Goal: Task Accomplishment & Management: Complete application form

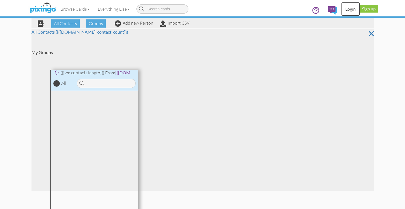
click at [350, 10] on link "Login" at bounding box center [350, 9] width 19 height 14
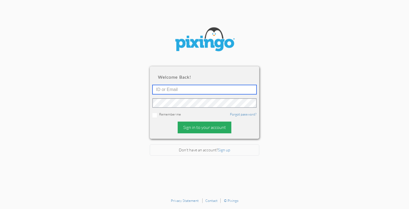
type input "stacey@smarterretirementsolutions.com"
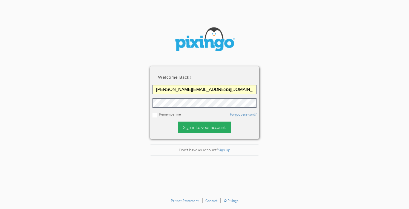
click at [203, 129] on div "Sign in to your account" at bounding box center [205, 128] width 54 height 12
click at [196, 127] on div "Sign in to your account" at bounding box center [205, 128] width 54 height 12
click at [186, 122] on div "Sign in to your account" at bounding box center [205, 128] width 54 height 12
click at [153, 116] on input "checkbox" at bounding box center [154, 115] width 4 height 4
checkbox input "true"
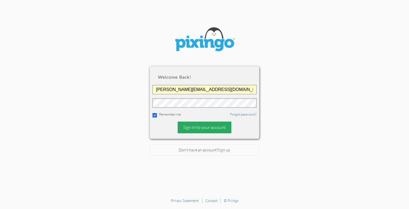
click at [181, 128] on div "Sign in to your account" at bounding box center [205, 128] width 54 height 12
click at [193, 130] on div "Sign in to your account" at bounding box center [205, 128] width 54 height 12
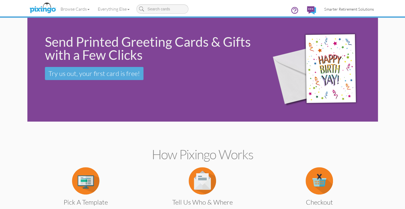
click at [343, 10] on span "Smarter Retirement Solutions" at bounding box center [349, 9] width 50 height 5
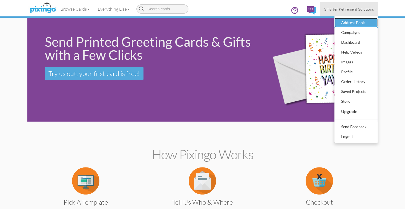
click at [350, 23] on div "Address Book" at bounding box center [356, 23] width 32 height 8
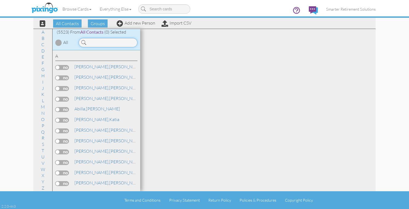
click at [109, 42] on input at bounding box center [108, 42] width 59 height 9
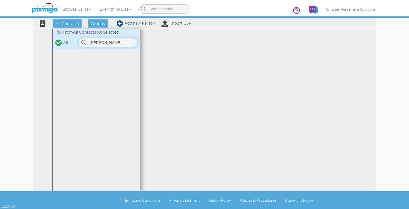
type input "langvardt"
click at [131, 25] on link "Add new Person" at bounding box center [136, 22] width 39 height 5
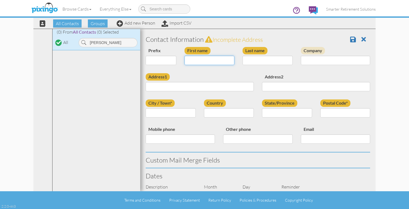
click at [190, 58] on input "First name" at bounding box center [209, 60] width 50 height 9
type input "[PERSON_NAME]"
type input "Langvardt"
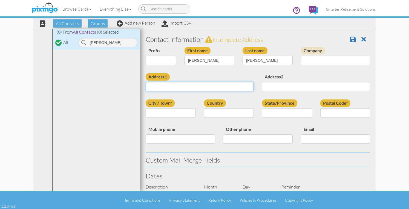
paste input "1040 Withington Dr Colorado Springs, Colorado 80911 United States"
type input "1040 Withington Dr Colorado Springs, Colorado 80911 United States"
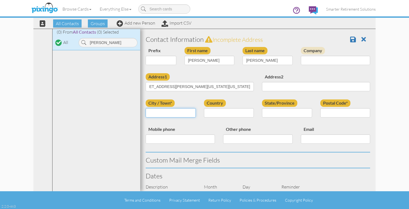
scroll to position [0, 0]
type input "[US_STATE][GEOGRAPHIC_DATA]"
select select "object:17879"
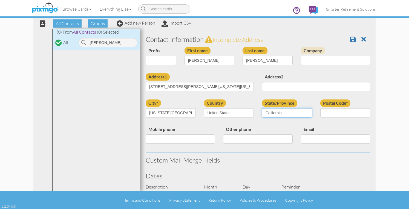
select select "object:18133"
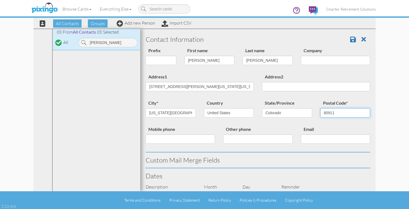
type input "80911"
click at [183, 87] on input "1040 Withington Dr Colorado Springs, Colorado 80911 United States" at bounding box center [200, 86] width 108 height 9
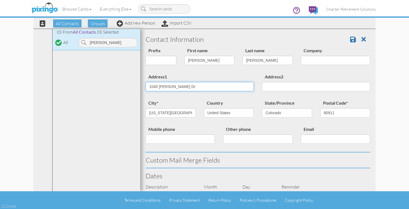
type input "1040 Withington Dr"
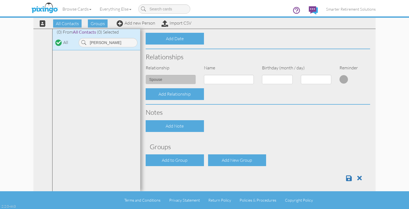
scroll to position [189, 0]
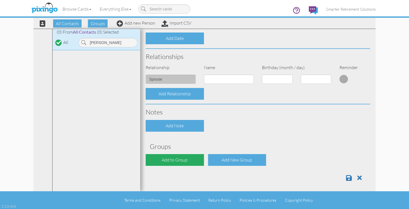
click at [174, 157] on div "Add to Group" at bounding box center [175, 160] width 58 height 12
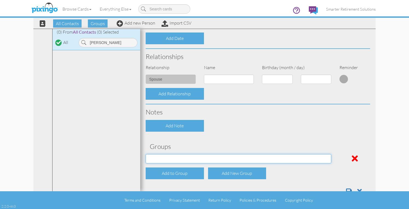
click at [171, 160] on select "[DATE] SMARTER FEDS OSD DMEA [US_STATE] [DATE] BOP Onsite 08/12 [US_STATE] Regi…" at bounding box center [239, 158] width 186 height 9
select select "object:18249"
click at [146, 154] on select "[DATE] SMARTER FEDS OSD DMEA [US_STATE] [DATE] BOP Onsite 08/12 [US_STATE] Regi…" at bounding box center [239, 158] width 186 height 9
click at [244, 134] on div "Contact Information Prefix Dr. Mr. Mrs. First name Phillip Last name Langvardt …" at bounding box center [258, 21] width 224 height 356
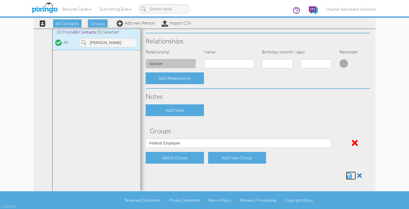
click at [346, 176] on span at bounding box center [349, 176] width 6 height 7
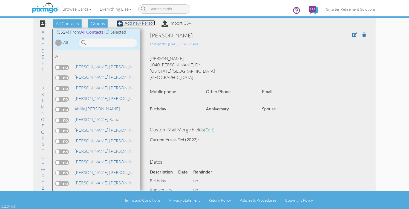
click at [145, 24] on link "Add new Person" at bounding box center [136, 22] width 39 height 5
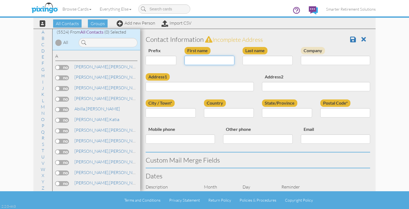
click at [187, 57] on input "First name" at bounding box center [209, 60] width 50 height 9
type input "[PERSON_NAME]"
click at [254, 60] on input "Mill" at bounding box center [267, 60] width 50 height 9
type input "Mills"
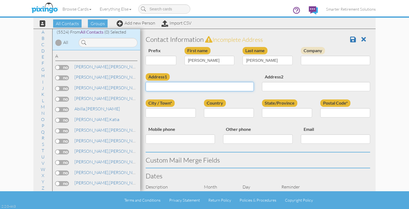
paste input "15819 Candle Creek Dr Monument , Colorado 80132 United States"
type input "15819 Candle Creek Dr Monument , Colorado 80132 United States"
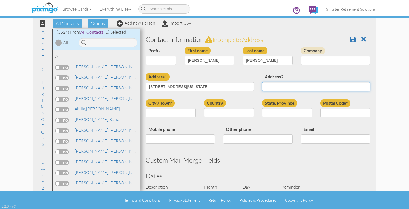
scroll to position [0, 0]
type input "m"
type input "Monument"
select select "object:17610"
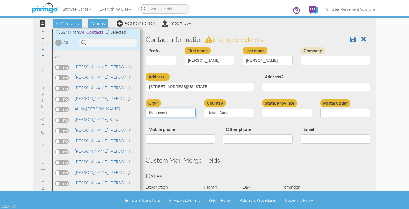
click at [177, 115] on input "Monument" at bounding box center [171, 112] width 50 height 9
select select "object:17864"
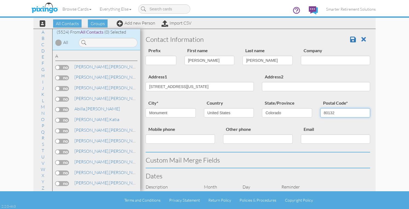
type input "80132"
click at [189, 88] on input "15819 Candle Creek Dr Monument , Colorado 80132 United States" at bounding box center [200, 86] width 108 height 9
type input "15819 Candle Creek Dr"
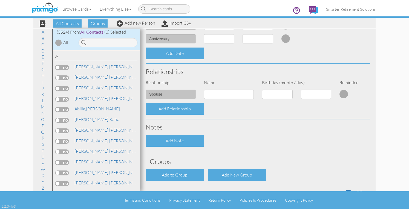
scroll to position [191, 0]
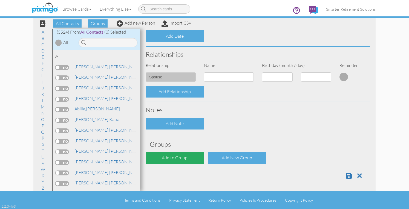
click at [183, 154] on div "Add to Group" at bounding box center [175, 158] width 58 height 12
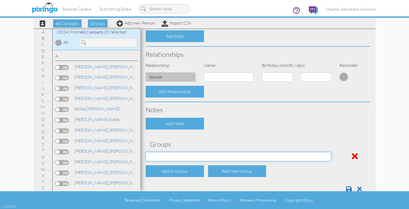
click at [175, 157] on select "04/22/2025 SMARTER FEDS OSD DMEA California 06/25/2025 BOP Onsite 08/12 Puerto …" at bounding box center [239, 156] width 186 height 9
select select "object:17980"
click at [146, 152] on select "04/22/2025 SMARTER FEDS OSD DMEA California 06/25/2025 BOP Onsite 08/12 Puerto …" at bounding box center [239, 156] width 186 height 9
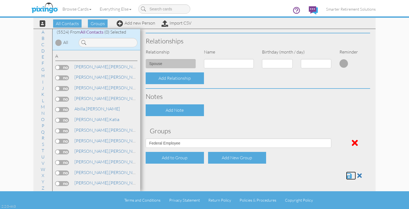
click at [346, 175] on span at bounding box center [349, 176] width 6 height 7
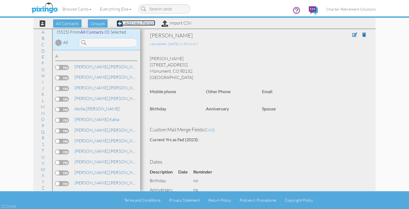
click at [148, 25] on link "Add new Person" at bounding box center [136, 22] width 39 height 5
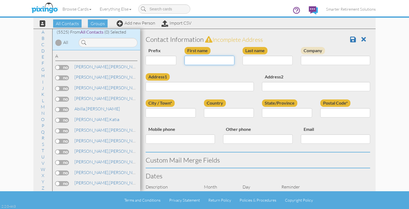
click at [205, 59] on input "First name" at bounding box center [209, 60] width 50 height 9
type input "[PERSON_NAME]"
type input "Puralewski"
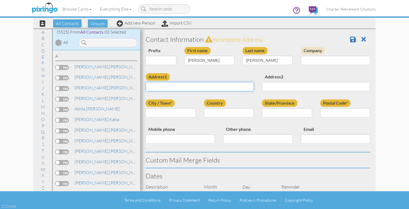
paste input "34 Goret Drive Colorado Springs , Colorado 80911 United States"
type input "34 Goret Drive Colorado Springs , Colorado 80911 United States"
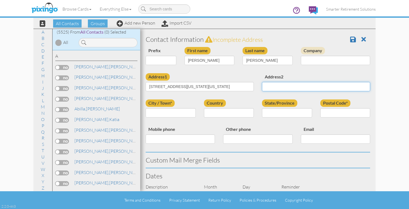
scroll to position [0, 0]
type input "Colorado Sprigns"
select select "object:17613"
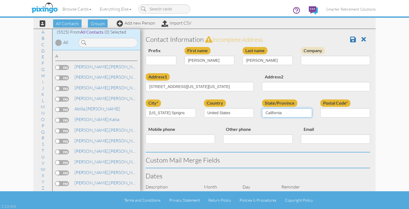
select select "object:17867"
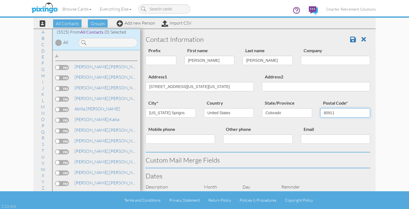
type input "80911"
click at [178, 113] on input "Colorado Sprigns" at bounding box center [171, 112] width 50 height 9
type input "Colorado Springs"
click at [174, 85] on input "34 Goret Drive Colorado Springs , Colorado 80911 United States" at bounding box center [200, 86] width 108 height 9
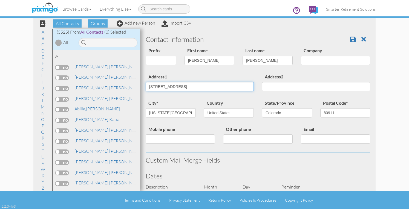
type input "34 Goret Drive"
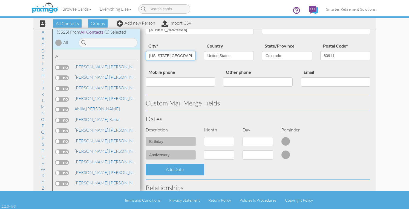
scroll to position [63, 0]
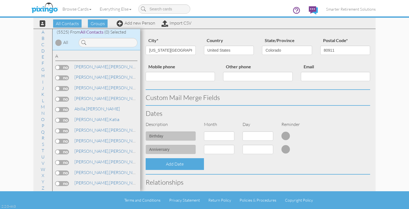
click at [267, 100] on h3 "Custom Mail Merge Fields" at bounding box center [258, 97] width 224 height 7
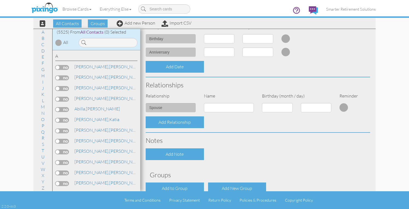
scroll to position [191, 0]
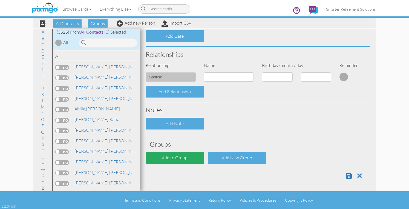
click at [177, 157] on div "Add to Group" at bounding box center [175, 158] width 58 height 12
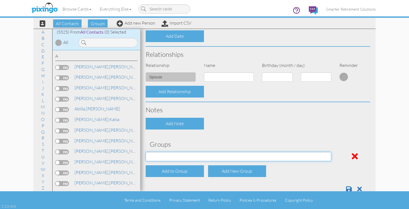
click at [171, 160] on select "04/22/2025 SMARTER FEDS OSD DMEA California 06/25/2025 BOP Onsite 08/12 Puerto …" at bounding box center [239, 156] width 186 height 9
select select "object:17983"
click at [146, 152] on select "04/22/2025 SMARTER FEDS OSD DMEA California 06/25/2025 BOP Onsite 08/12 Puerto …" at bounding box center [239, 156] width 186 height 9
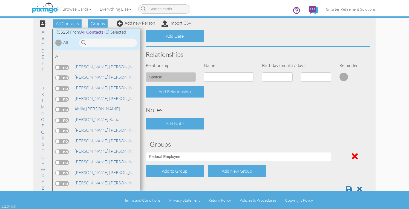
click at [247, 129] on div "Add Note" at bounding box center [257, 124] width 233 height 12
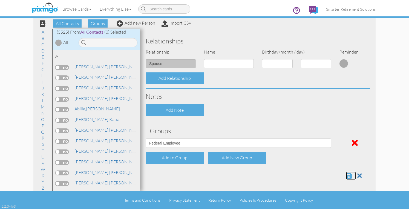
click at [346, 175] on span at bounding box center [349, 176] width 6 height 7
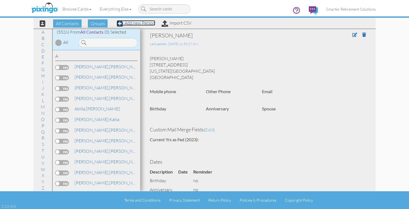
click at [146, 24] on link "Add new Person" at bounding box center [136, 22] width 39 height 5
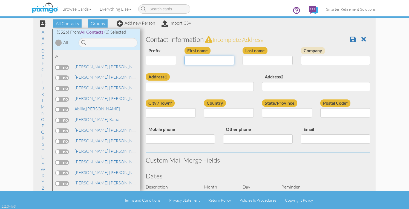
click at [210, 61] on input "First name" at bounding box center [209, 60] width 50 height 9
type input "[PERSON_NAME]"
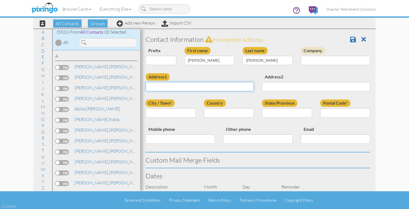
paste input "[STREET_ADDRESS][PERSON_NAME][US_STATE][US_STATE]"
type input "[STREET_ADDRESS][PERSON_NAME][US_STATE][US_STATE]"
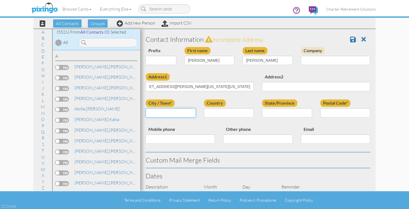
scroll to position [0, 0]
type input "[US_STATE][GEOGRAPHIC_DATA]"
select select "object:17616"
click at [186, 113] on input "[US_STATE][GEOGRAPHIC_DATA]" at bounding box center [171, 112] width 50 height 9
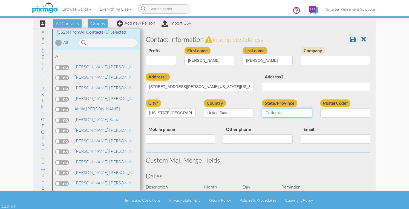
select select "object:17870"
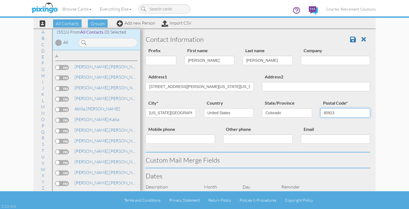
type input "80923"
click at [181, 86] on input "7260 Duryea Drive Colorado Springs , Colorado 80923 United States" at bounding box center [200, 86] width 108 height 9
type input "7260 Duryea Drive"
click at [197, 77] on div "Address1 7260 Duryea Drive" at bounding box center [199, 84] width 116 height 22
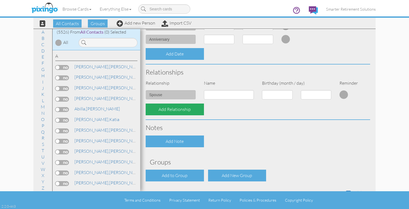
scroll to position [191, 0]
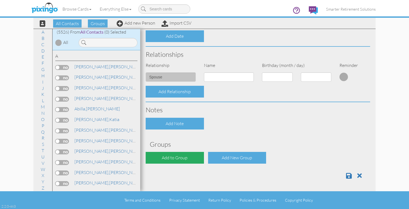
click at [174, 156] on div "Add to Group" at bounding box center [175, 158] width 58 height 12
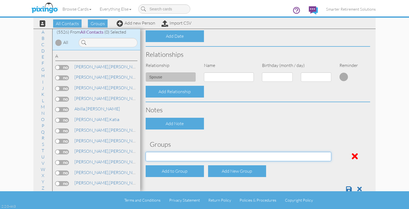
click at [174, 159] on select "04/22/2025 SMARTER FEDS OSD DMEA California 06/25/2025 BOP Onsite 08/12 Puerto …" at bounding box center [239, 156] width 186 height 9
select select "object:17986"
click at [146, 152] on select "04/22/2025 SMARTER FEDS OSD DMEA California 06/25/2025 BOP Onsite 08/12 Puerto …" at bounding box center [239, 156] width 186 height 9
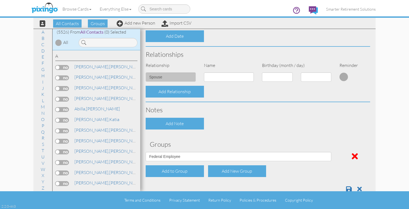
click at [236, 137] on div "Contact Information Prefix Dr. Mr. Mrs. First name Angela Last name Blohm Compa…" at bounding box center [258, 19] width 224 height 356
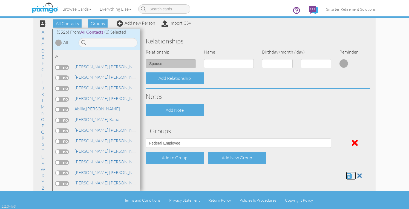
click at [346, 174] on span at bounding box center [349, 176] width 6 height 7
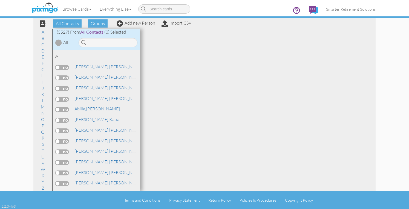
click at [387, 127] on contacts "Toggle navigation Visit Pixingo Mobile Browse Cards Business Accounting Automot…" at bounding box center [204, 104] width 409 height 209
click at [353, 11] on span "Smarter Retirement Solutions" at bounding box center [351, 9] width 50 height 5
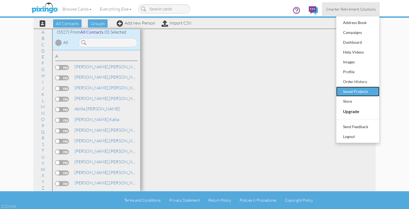
click at [348, 90] on div "Saved Projects" at bounding box center [358, 92] width 32 height 8
